Goal: Check status

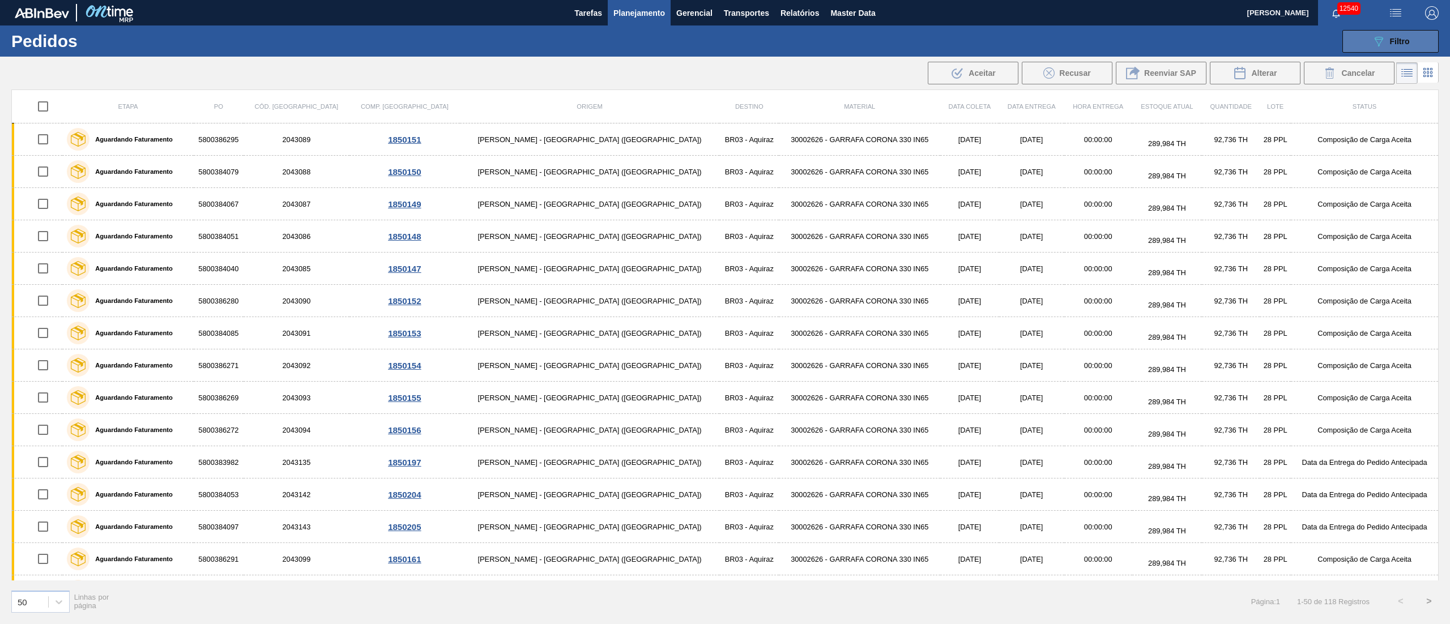
click at [1363, 40] on button "089F7B8B-B2A5-4AFE-B5C0-19BA573D28AC Filtro" at bounding box center [1390, 41] width 96 height 23
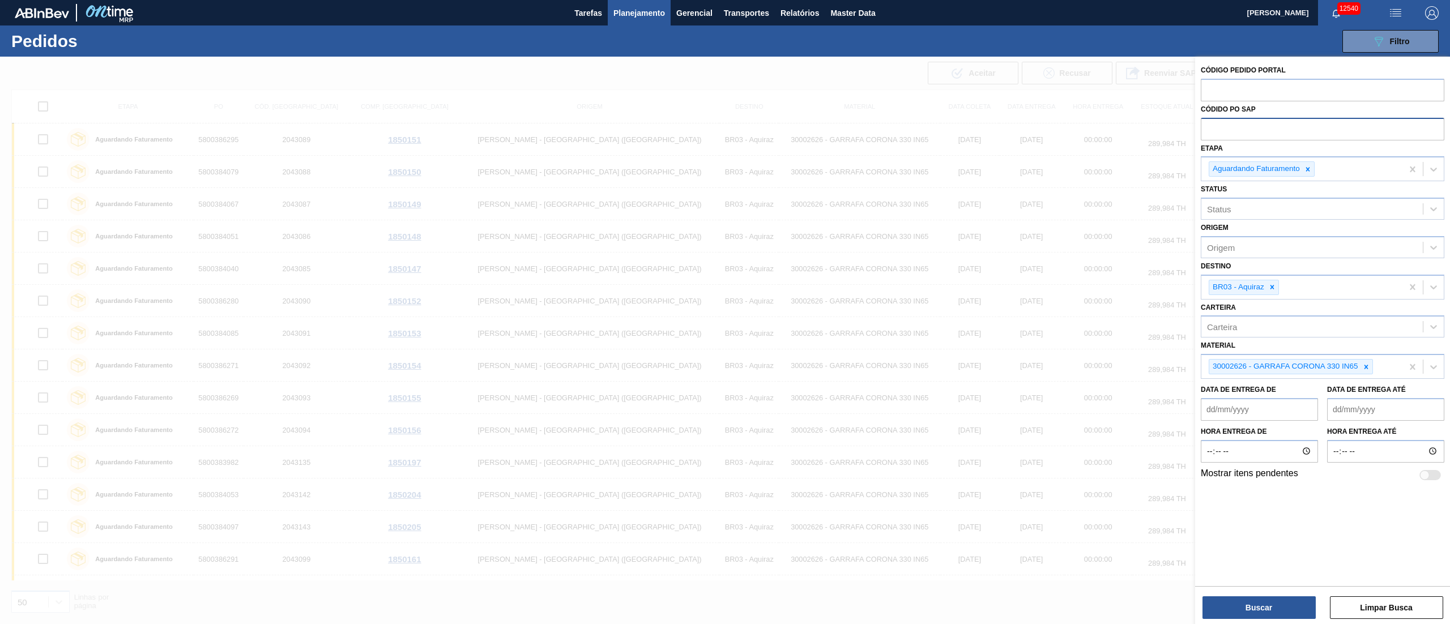
click at [1269, 134] on input "text" at bounding box center [1323, 129] width 244 height 22
paste input "5800370644"
click at [1306, 167] on icon at bounding box center [1308, 169] width 8 height 8
type input "5800370644"
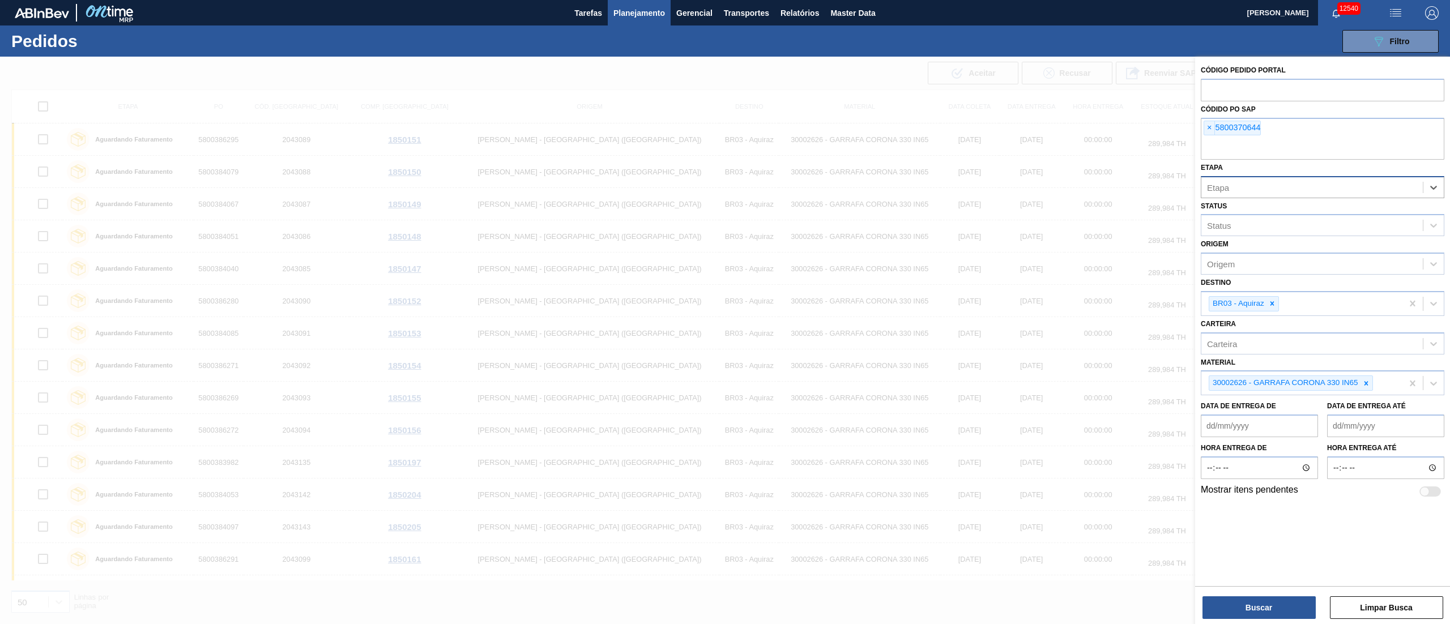
drag, startPoint x: 1269, startPoint y: 300, endPoint x: 1286, endPoint y: 319, distance: 25.3
click at [1269, 301] on icon at bounding box center [1272, 304] width 8 height 8
click at [1369, 382] on icon at bounding box center [1366, 381] width 8 height 8
click at [1277, 602] on button "Buscar" at bounding box center [1259, 607] width 113 height 23
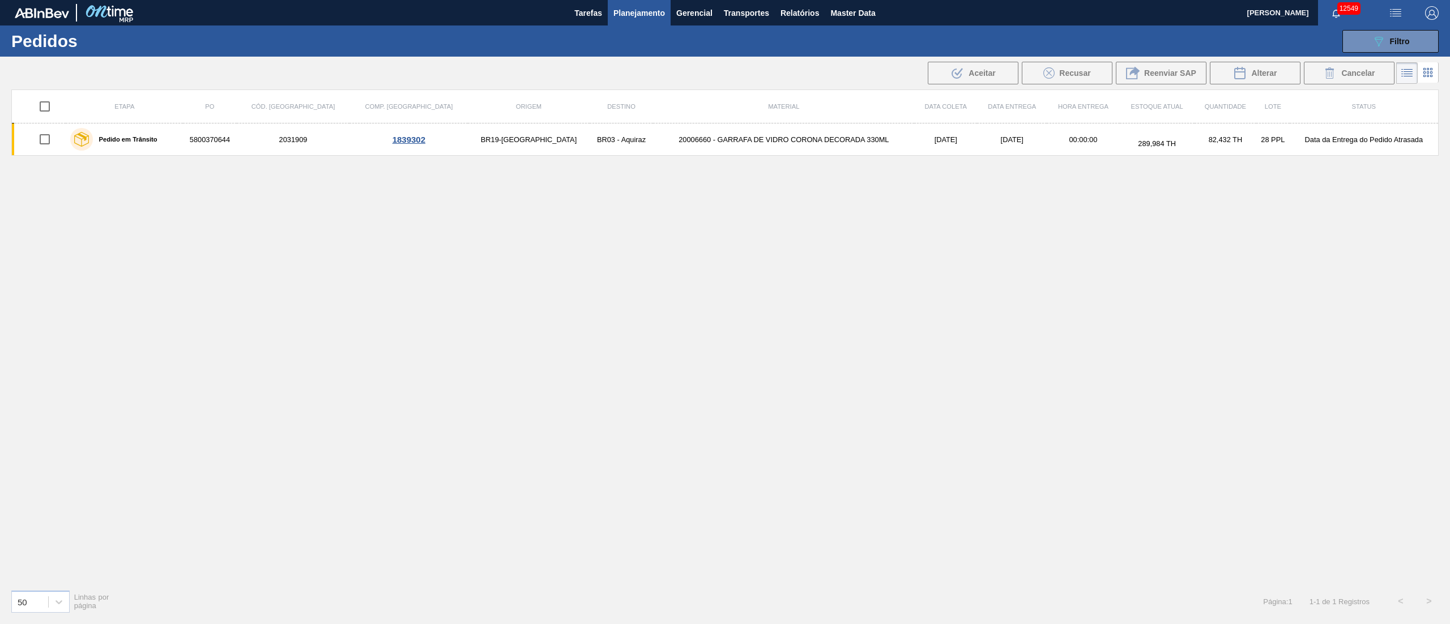
drag, startPoint x: 232, startPoint y: 138, endPoint x: 565, endPoint y: 265, distance: 355.7
click at [644, 278] on div "Etapa PO Cód. Pedido Comp. Carga Origem Destino Material Data [PERSON_NAME] Dat…" at bounding box center [724, 334] width 1427 height 491
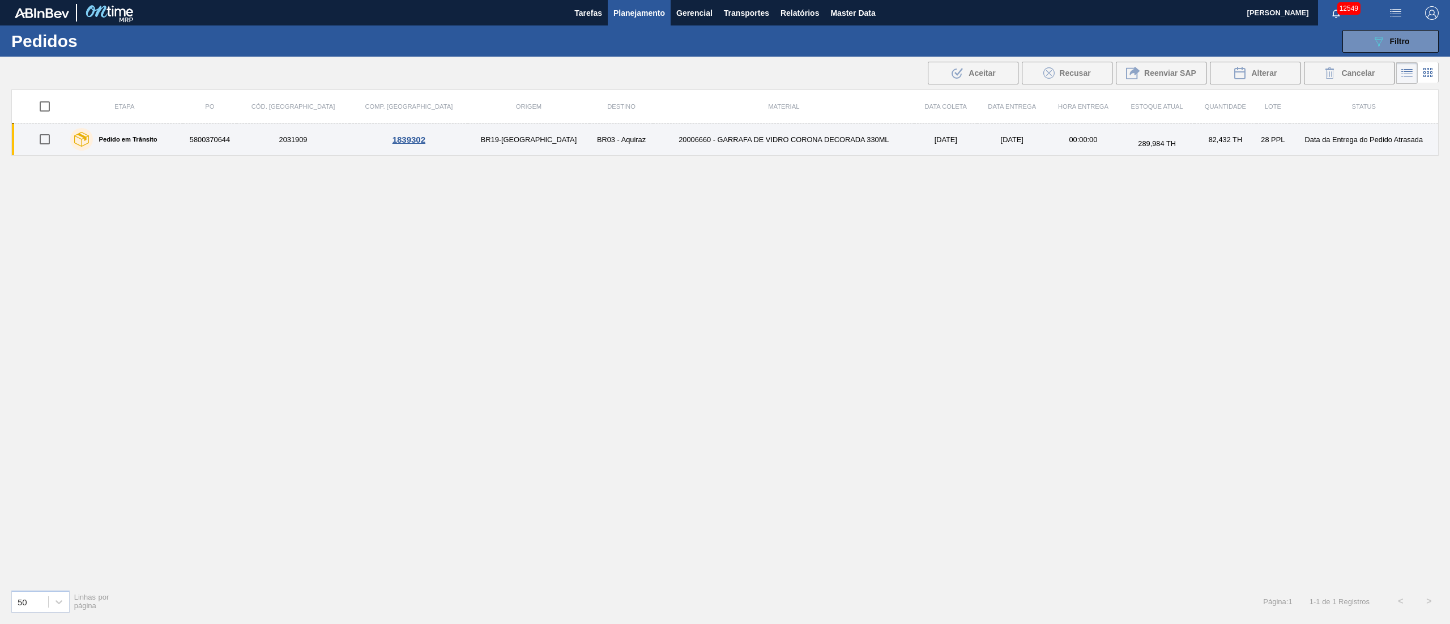
click at [214, 134] on td "5800370644" at bounding box center [209, 139] width 53 height 32
